Goal: Task Accomplishment & Management: Manage account settings

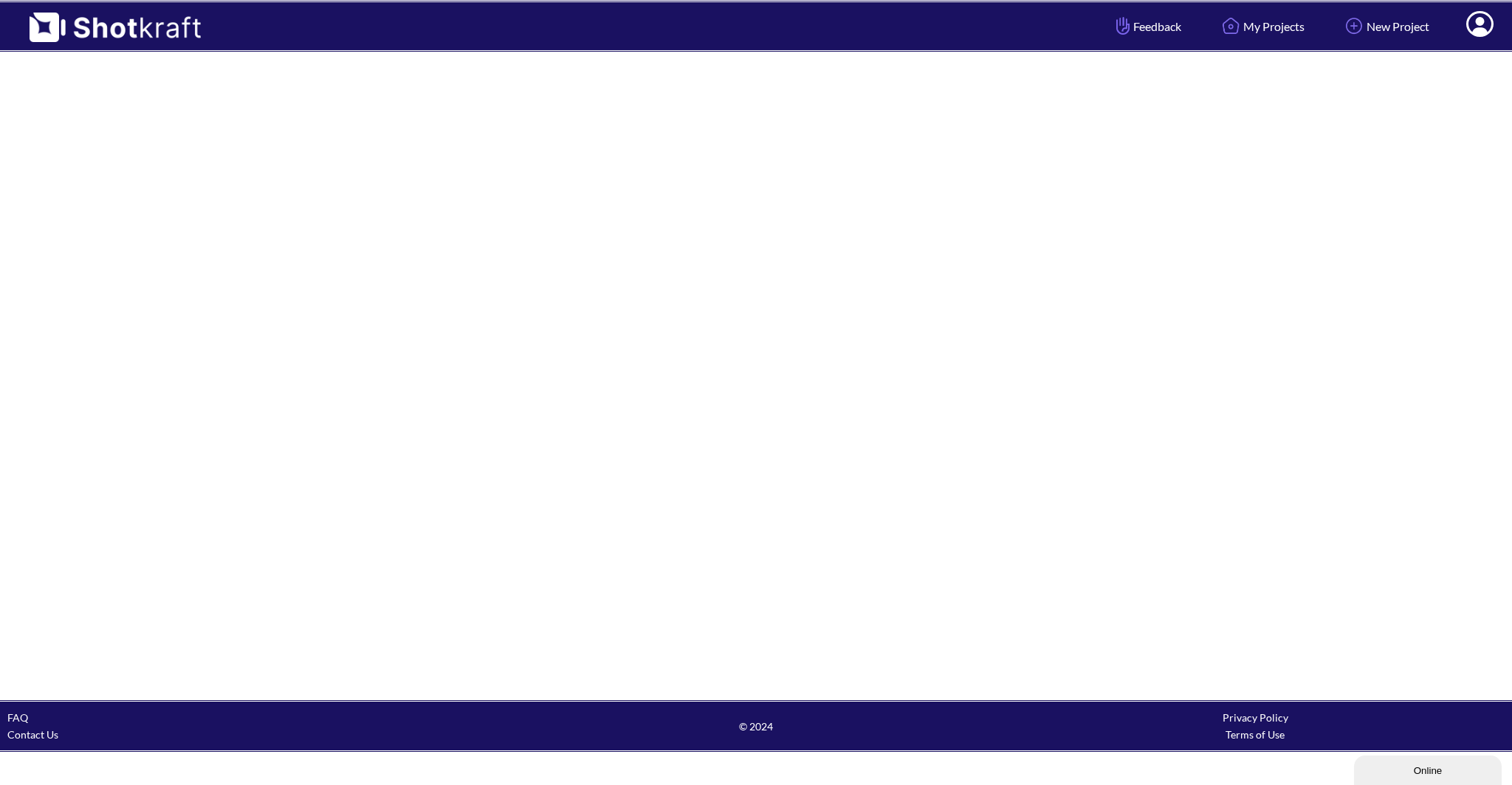
click at [1466, 26] on span at bounding box center [1479, 26] width 49 height 46
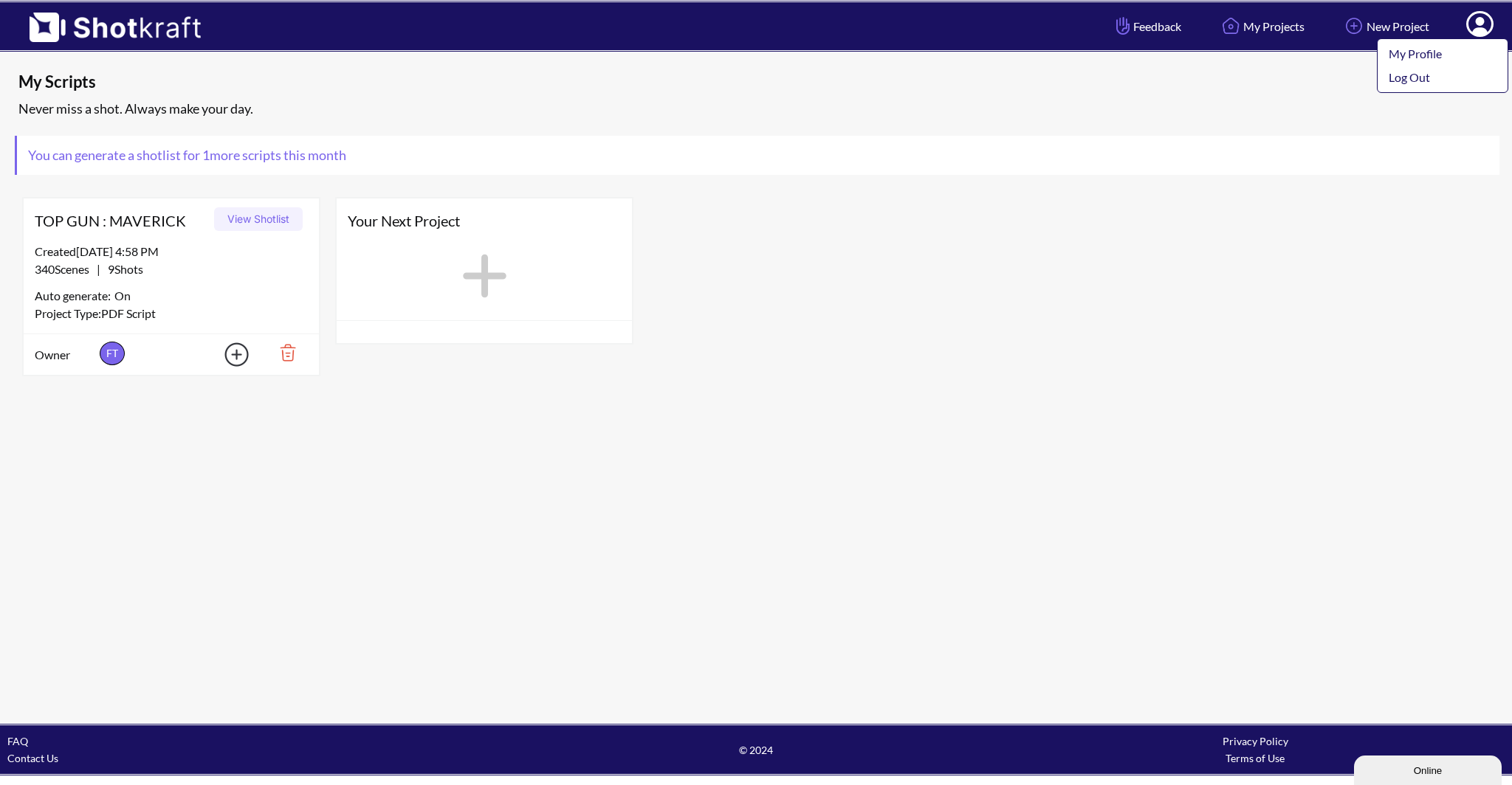
click at [1480, 30] on icon at bounding box center [1479, 26] width 15 height 18
click at [94, 156] on span "You can generate a shotlist for 1 more scripts this month" at bounding box center [187, 155] width 340 height 39
click at [93, 157] on span "You can generate a shotlist for 1 more scripts this month" at bounding box center [187, 155] width 340 height 39
click at [1481, 50] on link "My Profile" at bounding box center [1438, 54] width 123 height 23
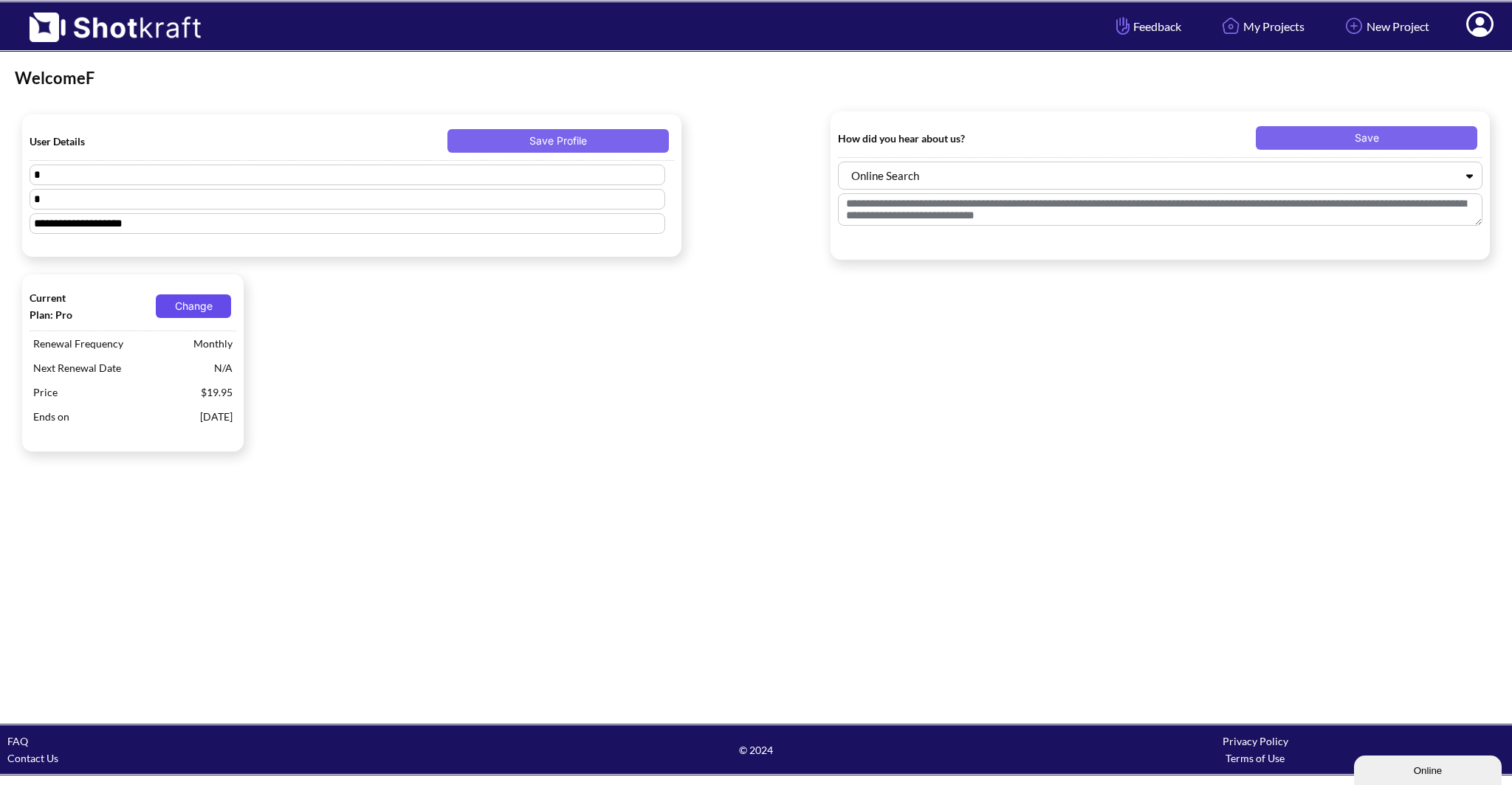
click at [190, 311] on button "Change" at bounding box center [194, 306] width 75 height 23
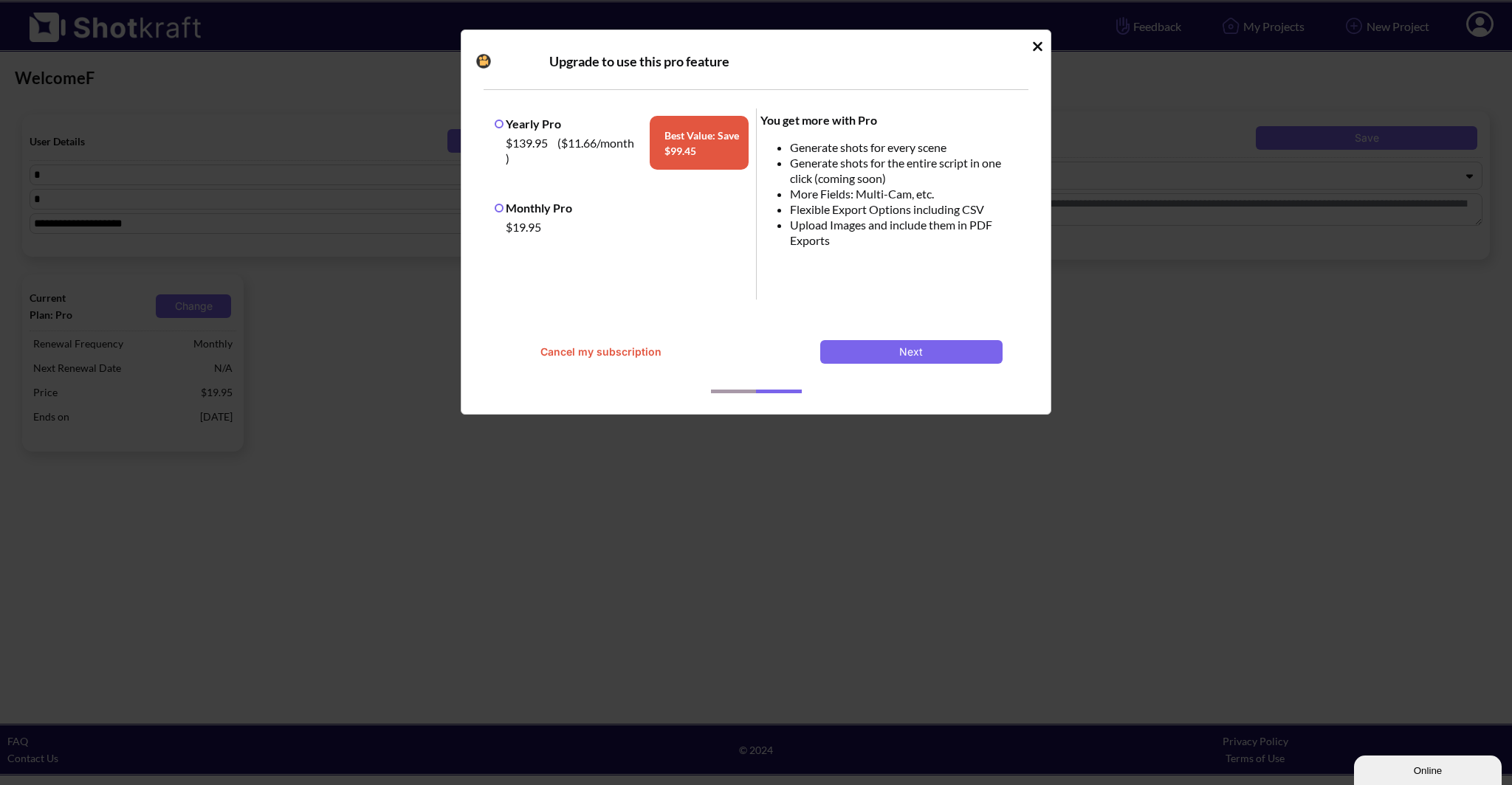
click at [583, 359] on button "Cancel my subscription" at bounding box center [600, 352] width 182 height 23
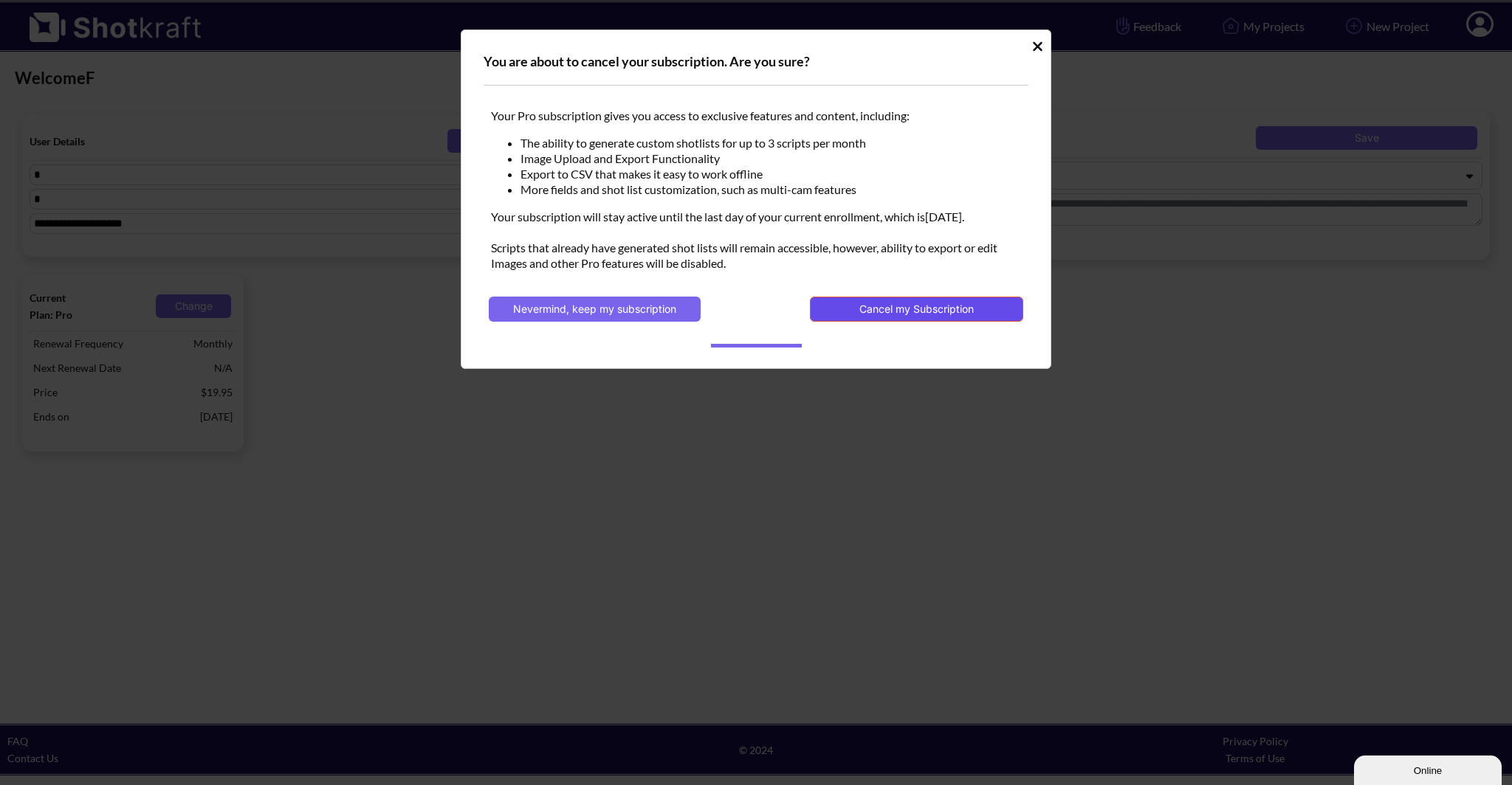
click at [841, 318] on button "Cancel my Subscription" at bounding box center [916, 310] width 214 height 25
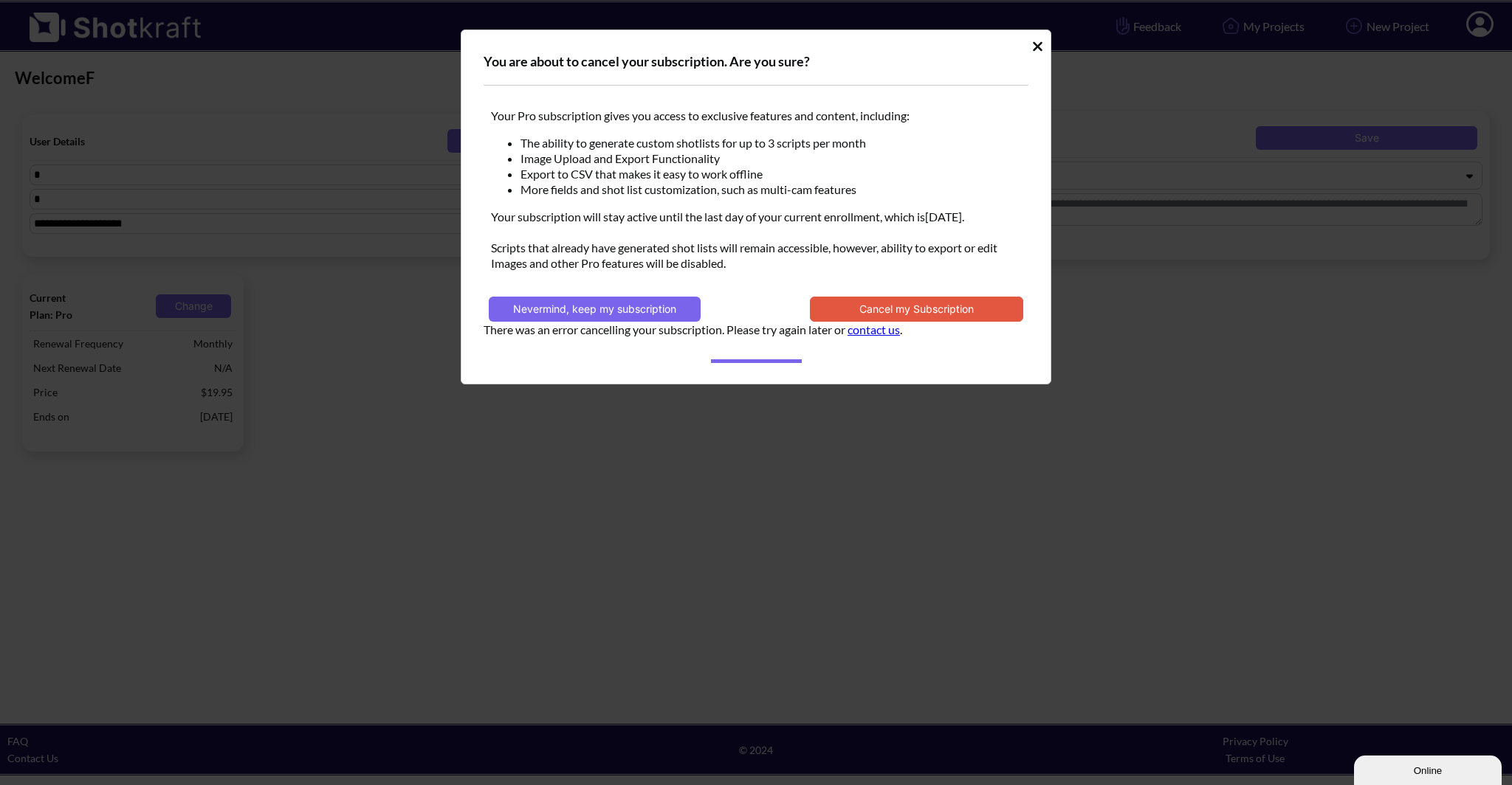
click at [545, 61] on div "You are about to cancel your subscription. Are you sure?" at bounding box center [756, 68] width 545 height 33
click at [1036, 46] on icon "Idle Modal" at bounding box center [1037, 46] width 10 height 10
